Goal: Information Seeking & Learning: Learn about a topic

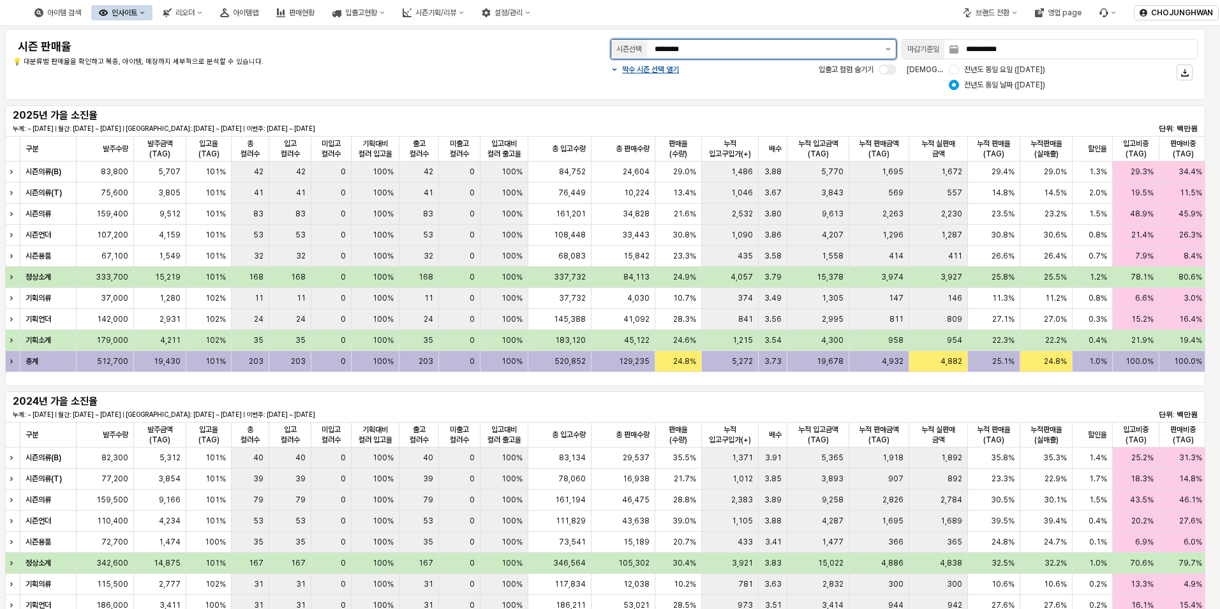
click at [884, 48] on button "제안 사항 표시" at bounding box center [888, 49] width 15 height 19
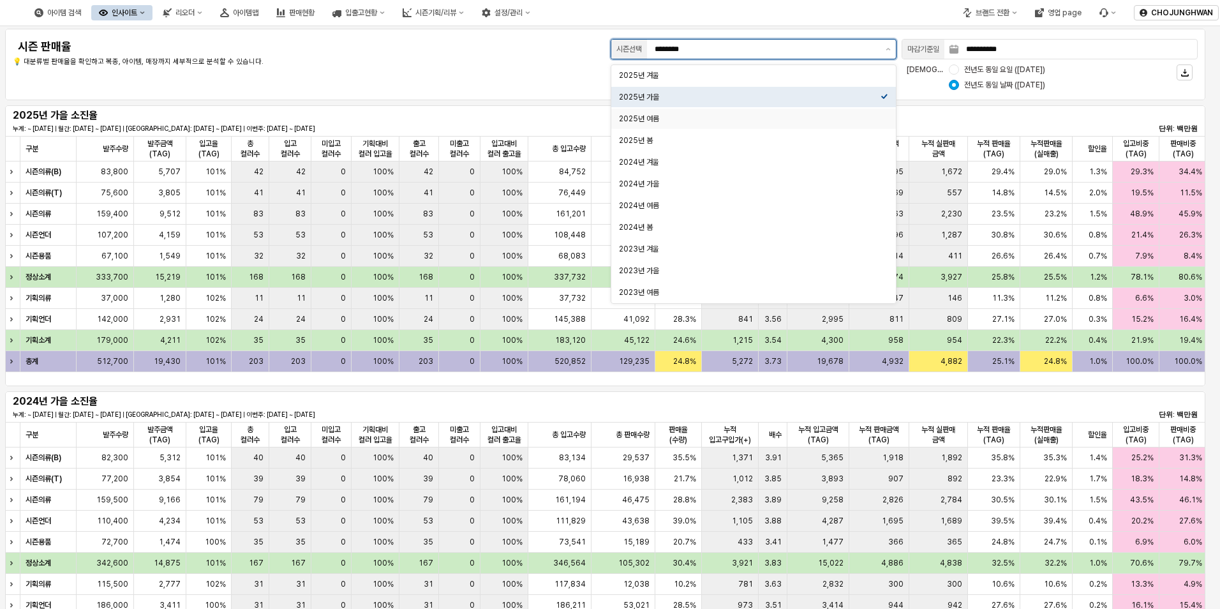
click at [755, 114] on div "2025년 여름" at bounding box center [750, 119] width 262 height 10
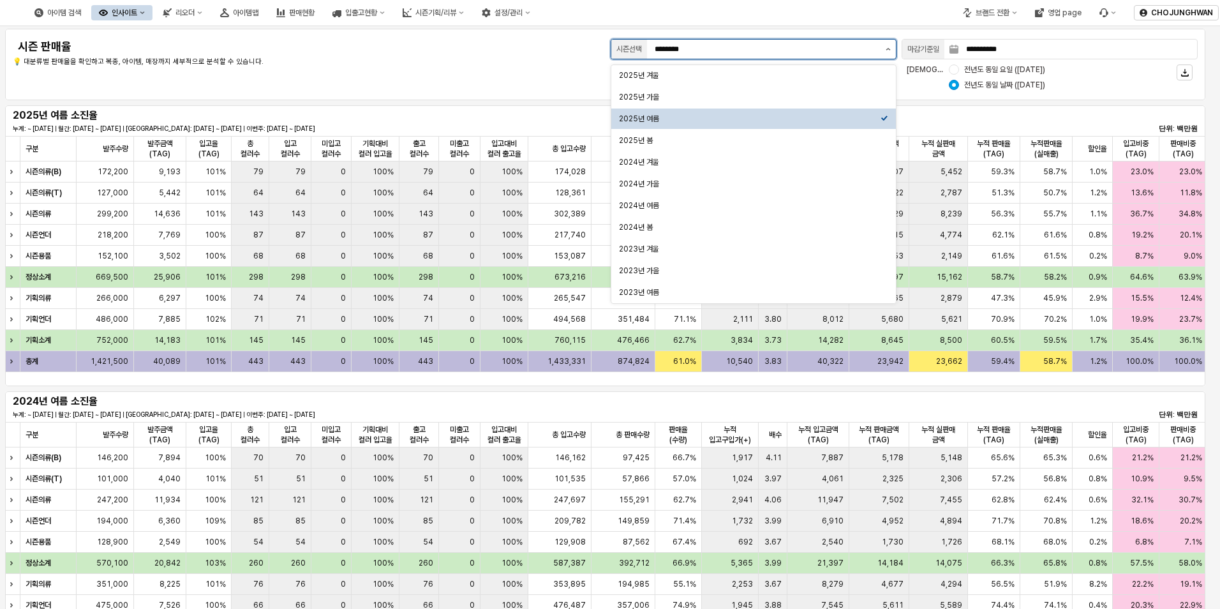
click at [886, 50] on icon "제안 사항 표시" at bounding box center [888, 49] width 5 height 3
click at [745, 137] on div "2025년 봄" at bounding box center [750, 140] width 262 height 10
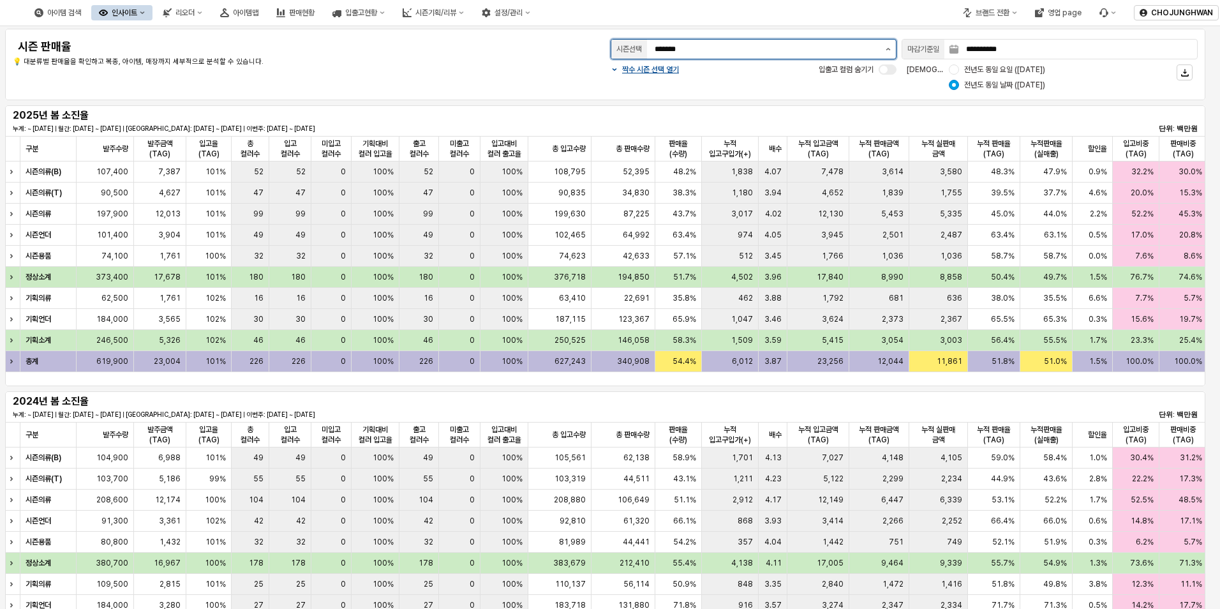
click at [885, 43] on button "제안 사항 표시" at bounding box center [888, 49] width 15 height 19
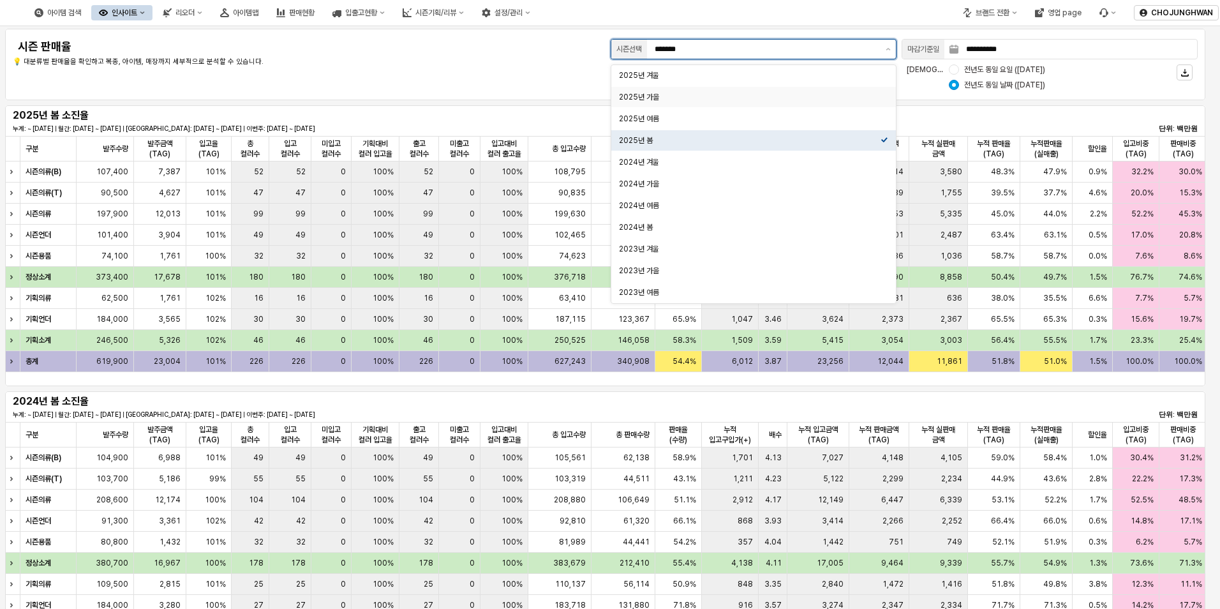
click at [799, 102] on div "2025년 가을" at bounding box center [750, 97] width 262 height 13
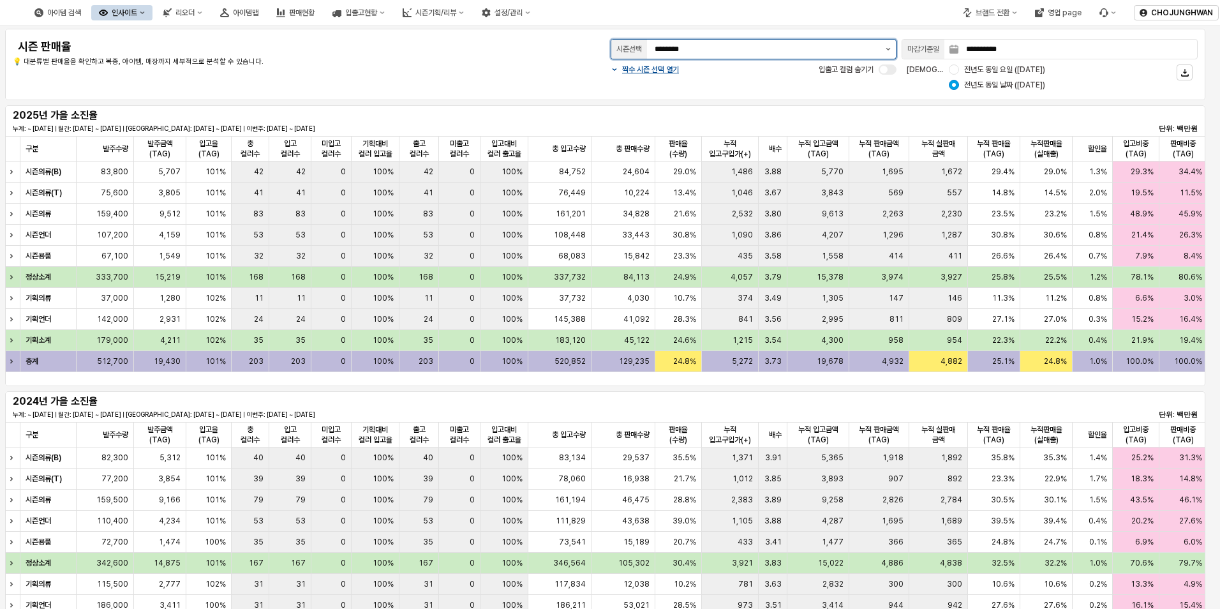
click at [891, 47] on button "제안 사항 표시" at bounding box center [888, 49] width 15 height 19
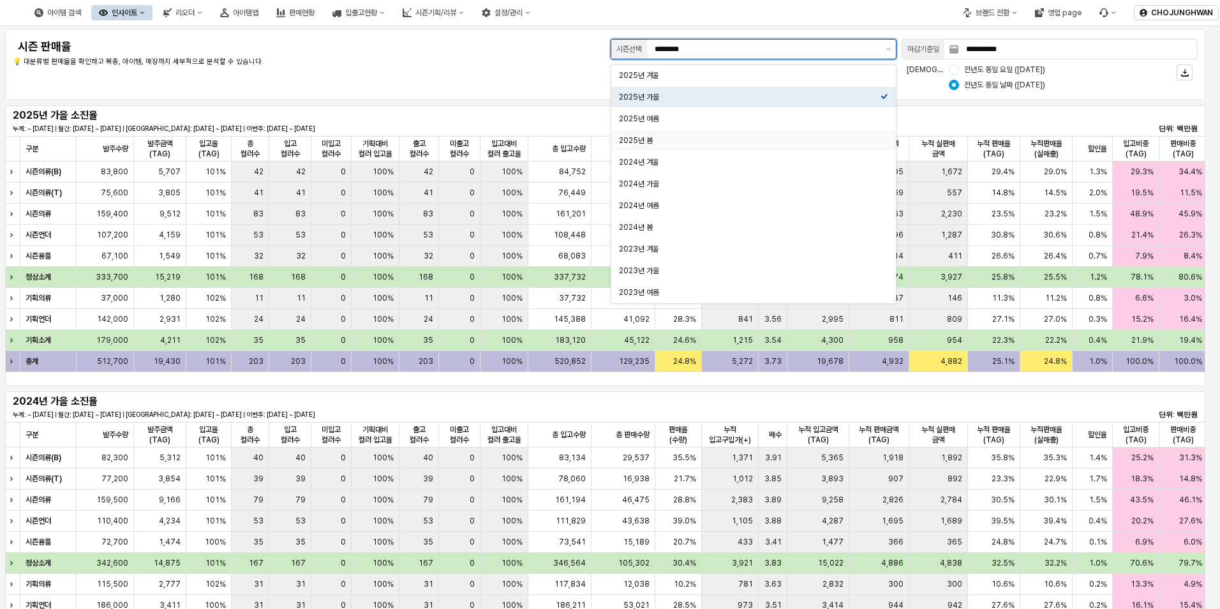
click at [699, 141] on div "2025년 봄" at bounding box center [750, 140] width 262 height 10
type input "*******"
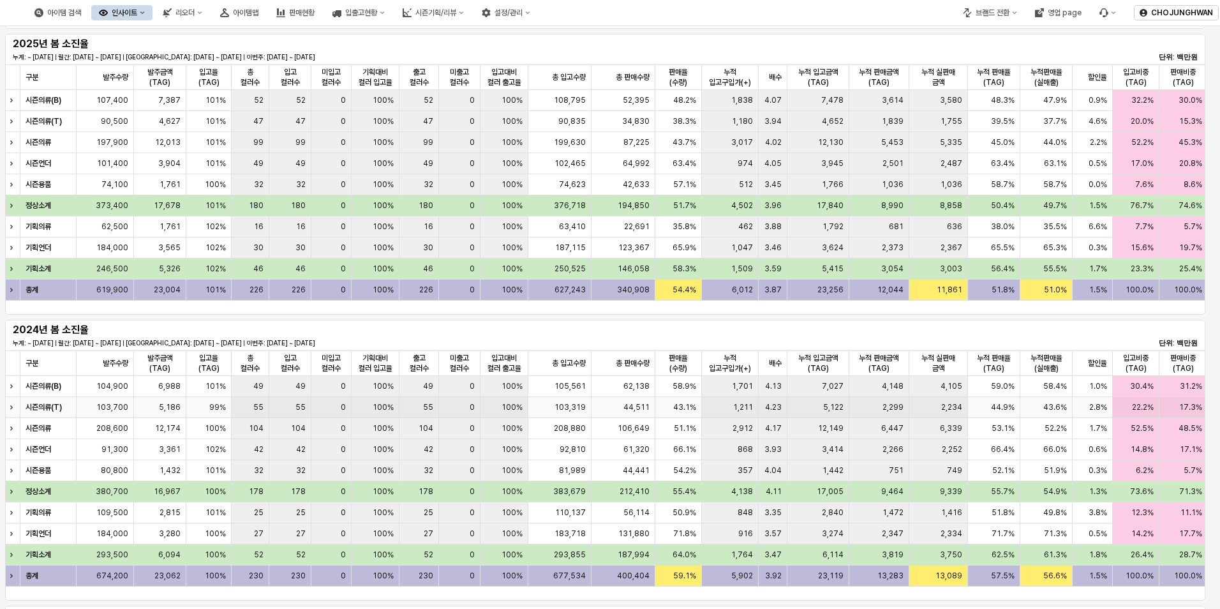
scroll to position [64, 0]
